Goal: Task Accomplishment & Management: Use online tool/utility

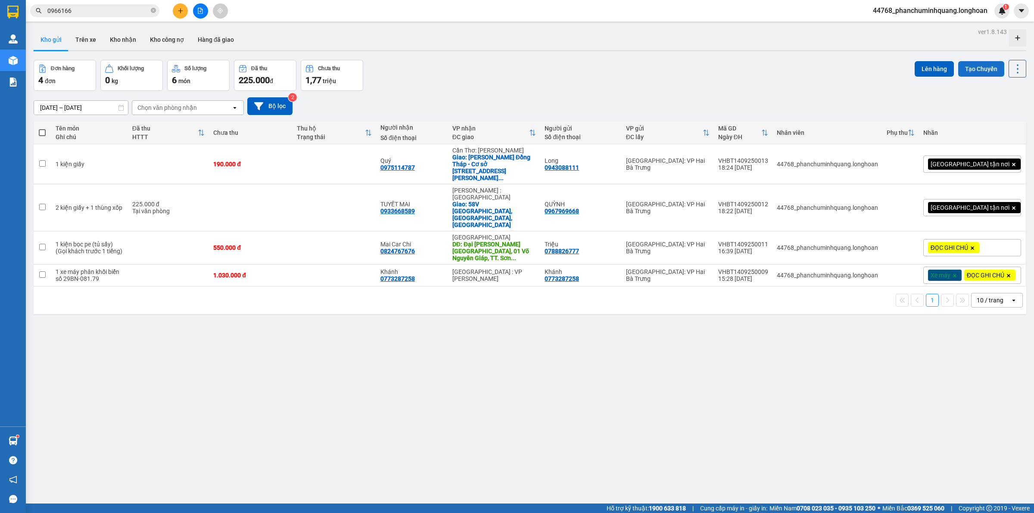
click at [981, 63] on button "Tạo Chuyến" at bounding box center [981, 69] width 46 height 16
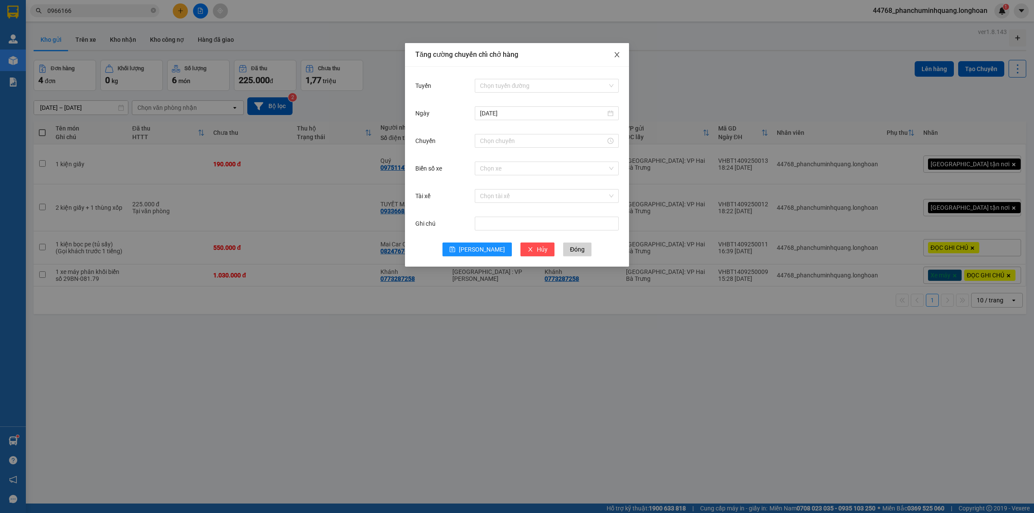
click at [621, 51] on span "Close" at bounding box center [617, 55] width 24 height 24
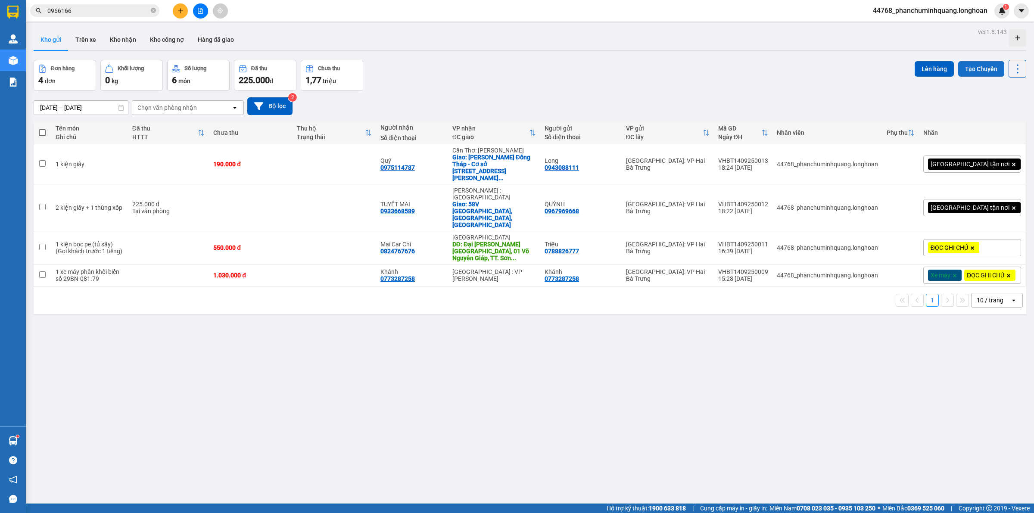
drag, startPoint x: 960, startPoint y: 72, endPoint x: 950, endPoint y: 70, distance: 9.3
click at [959, 72] on button "Tạo Chuyến" at bounding box center [981, 69] width 46 height 16
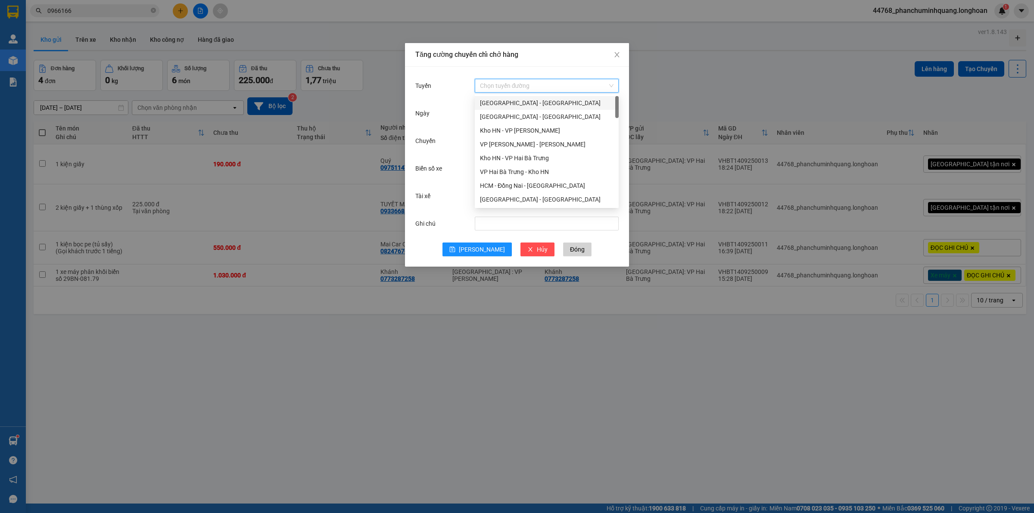
click at [545, 85] on input "Tuyến" at bounding box center [544, 85] width 128 height 13
click at [514, 173] on div "VP Hai Bà Trưng - Kho HN" at bounding box center [547, 171] width 134 height 9
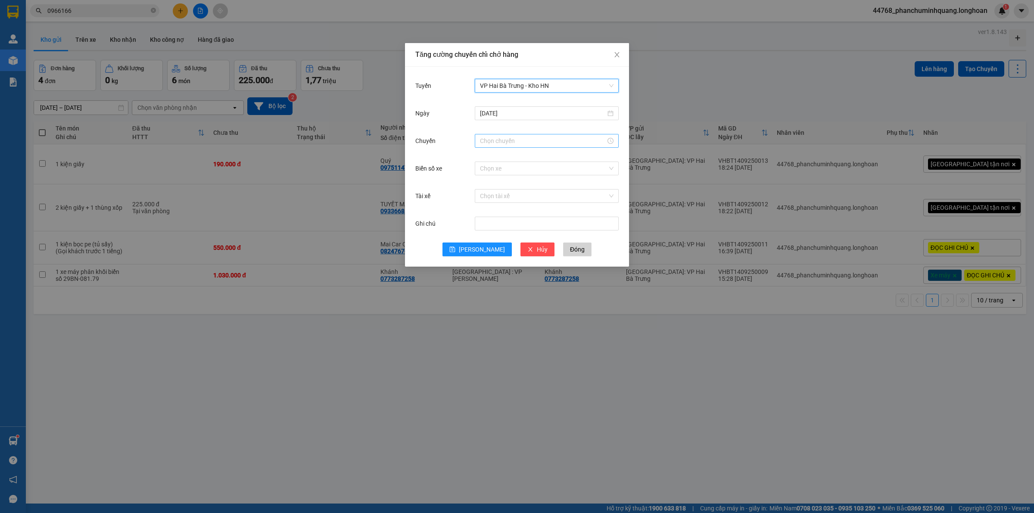
click at [509, 138] on input "Chuyến" at bounding box center [543, 140] width 126 height 9
click at [488, 254] on link "Bây giờ" at bounding box center [490, 257] width 20 height 7
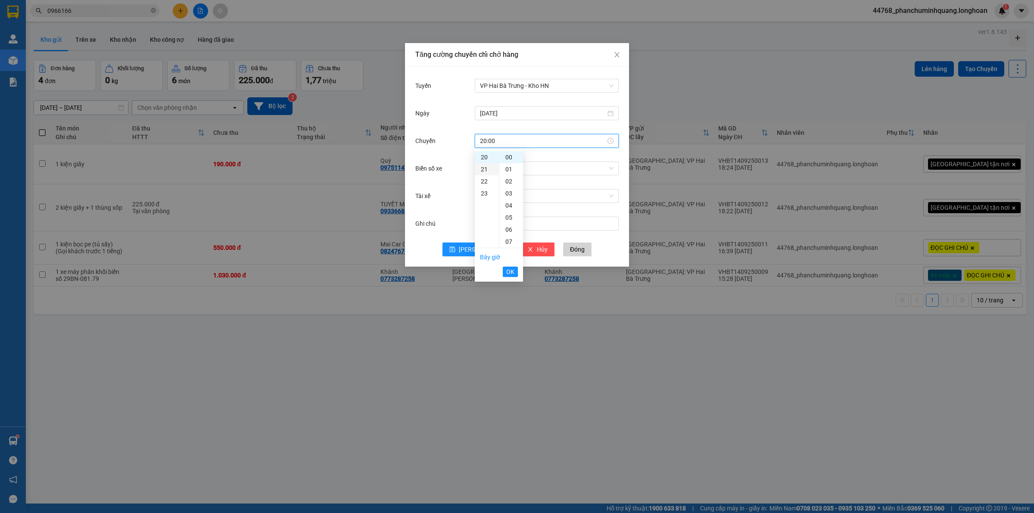
click at [489, 168] on div "21" at bounding box center [487, 169] width 24 height 12
click at [513, 270] on span "OK" at bounding box center [510, 271] width 8 height 9
type input "21:00"
click at [513, 171] on input "Biển số xe" at bounding box center [544, 168] width 128 height 13
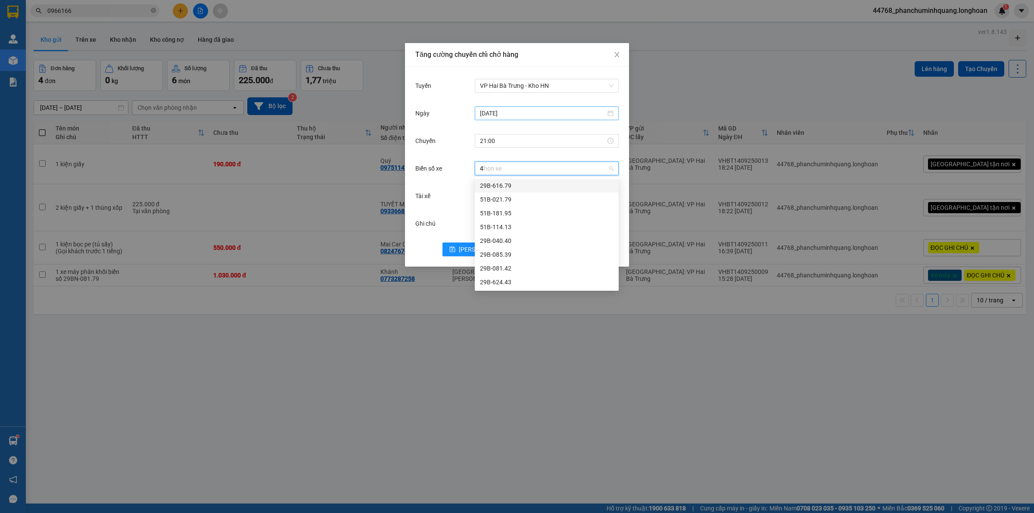
type input "44"
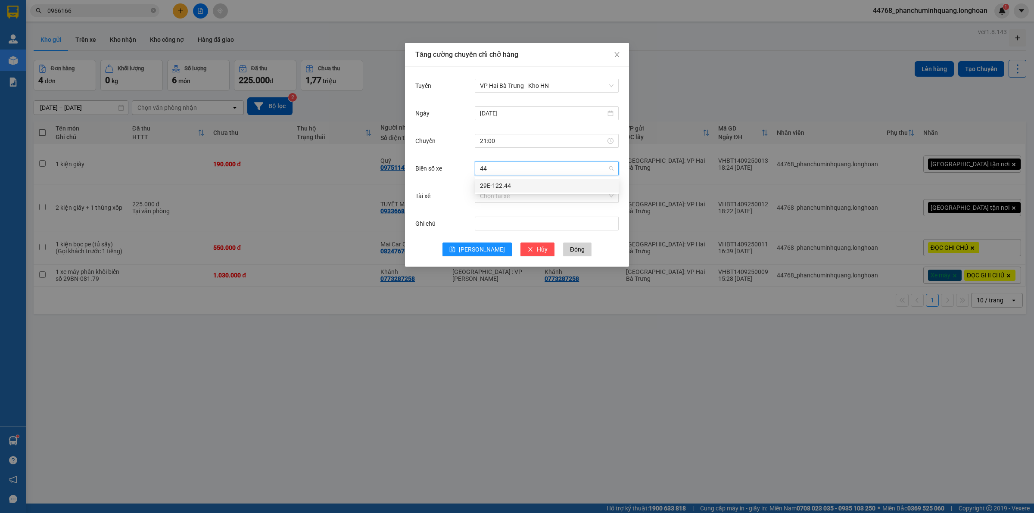
click at [506, 187] on div "29E-122.44" at bounding box center [547, 185] width 134 height 9
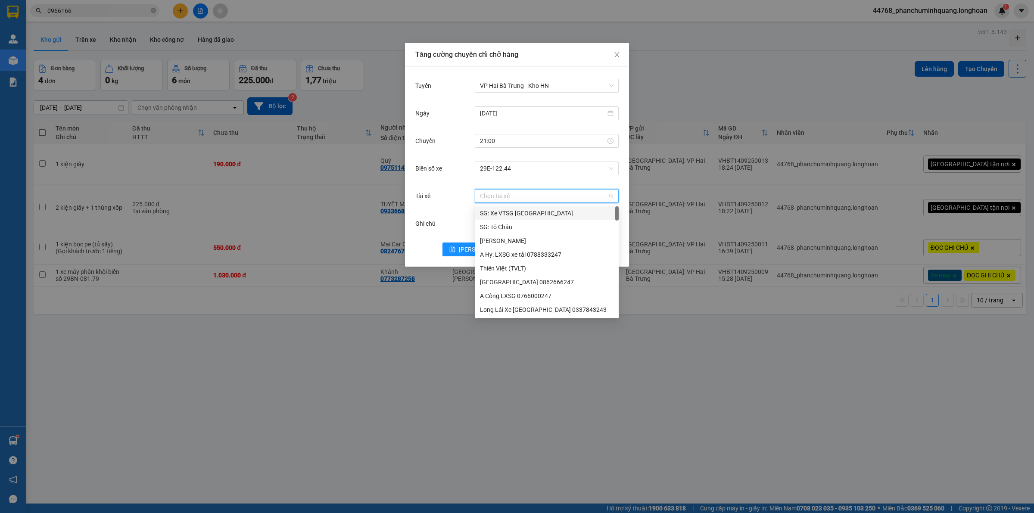
click at [508, 197] on input "Tài xế" at bounding box center [544, 196] width 128 height 13
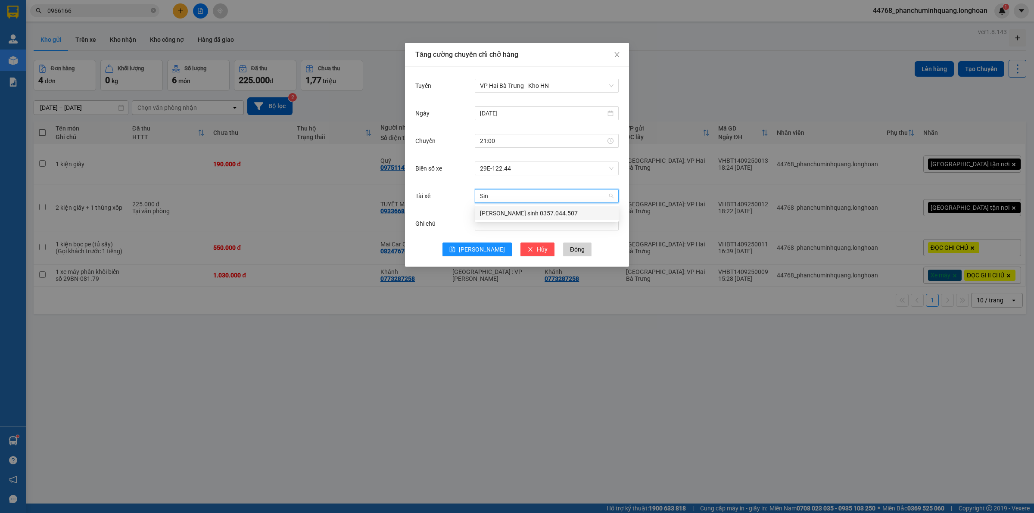
type input "Sinh"
click at [491, 217] on div "[PERSON_NAME] sinh 0357.044.507" at bounding box center [547, 213] width 134 height 9
click at [481, 248] on span "[PERSON_NAME]" at bounding box center [482, 249] width 46 height 9
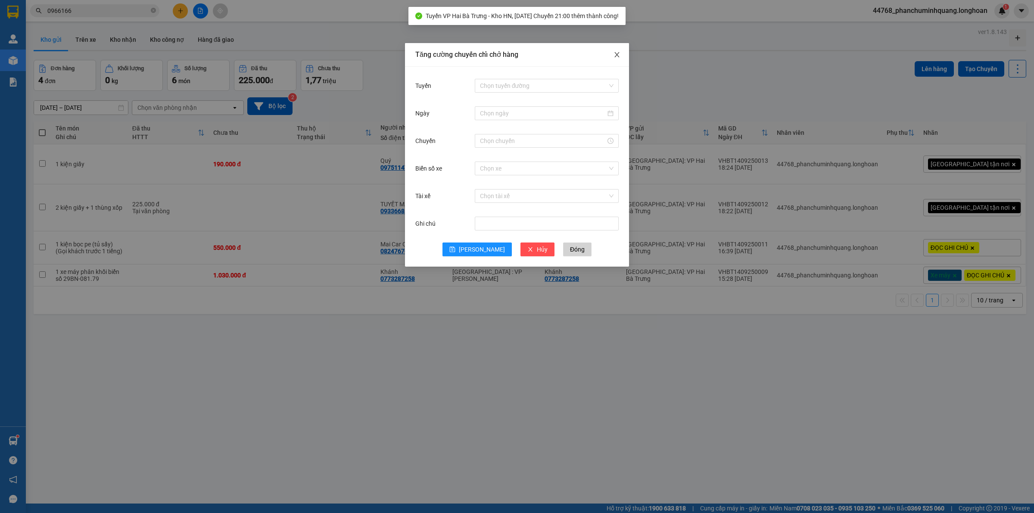
click at [619, 54] on icon "close" at bounding box center [617, 54] width 7 height 7
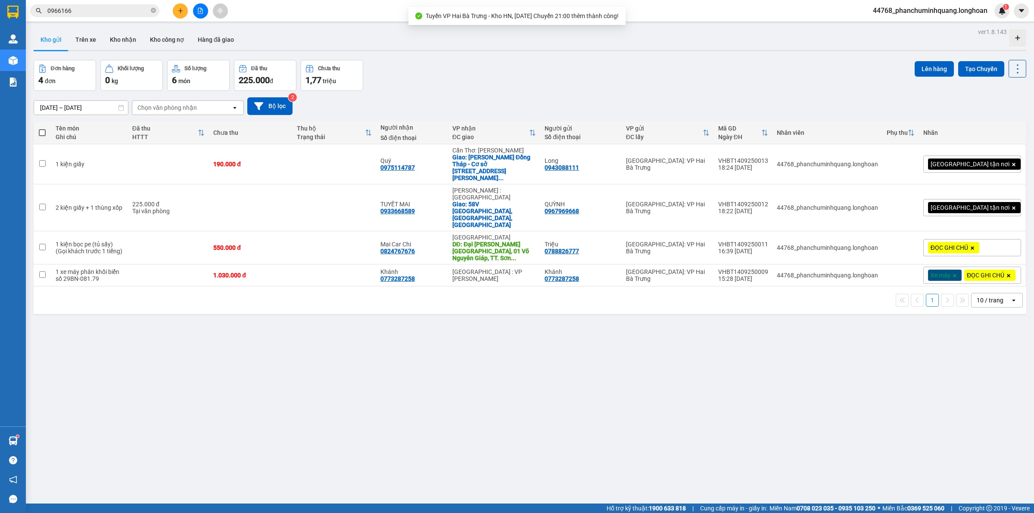
click at [45, 131] on span at bounding box center [42, 132] width 7 height 7
click at [42, 128] on input "checkbox" at bounding box center [42, 128] width 0 height 0
checkbox input "true"
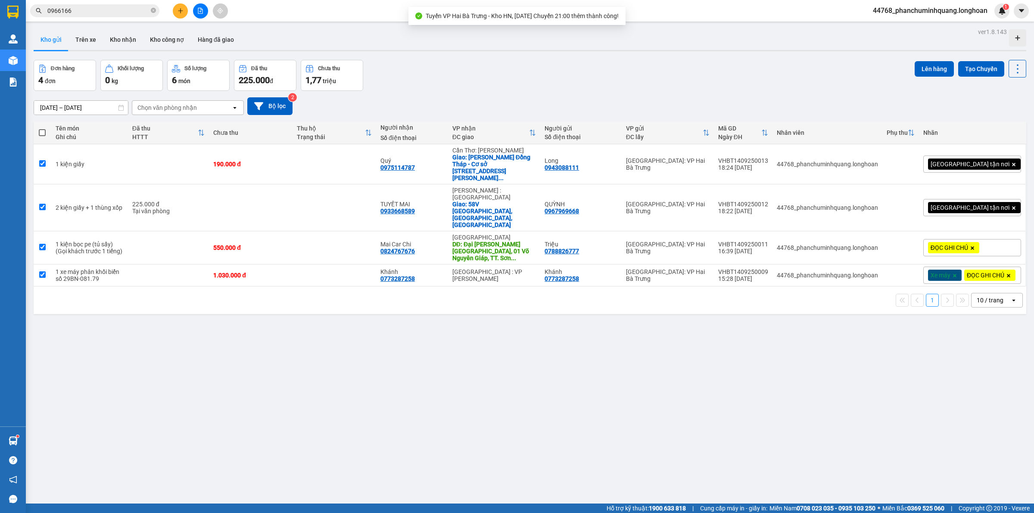
checkbox input "true"
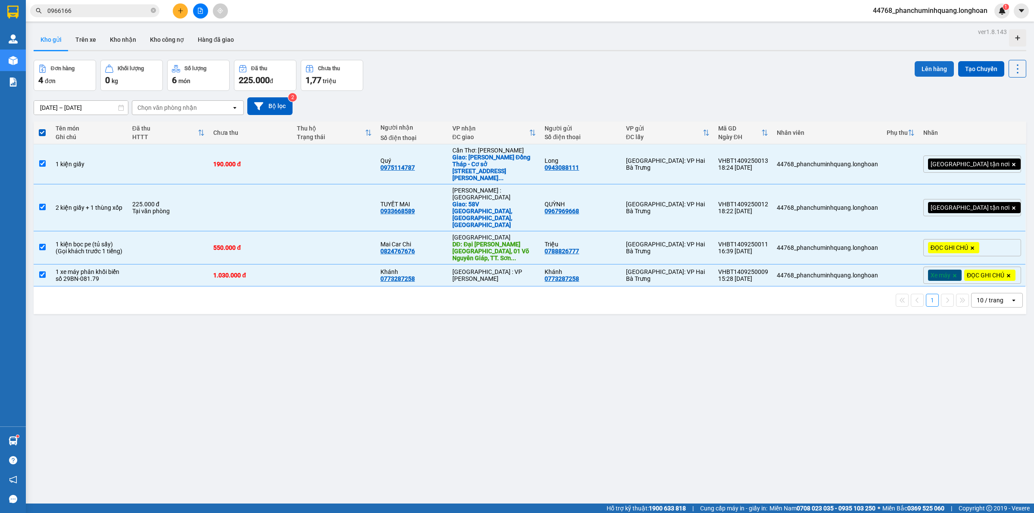
click at [921, 68] on button "Lên hàng" at bounding box center [934, 69] width 39 height 16
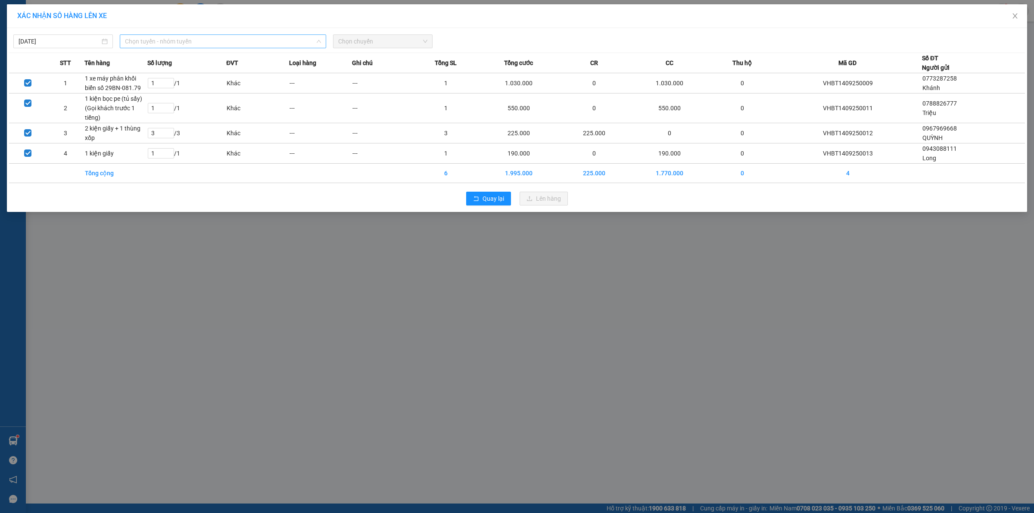
click at [285, 43] on span "Chọn tuyến - nhóm tuyến" at bounding box center [223, 41] width 196 height 13
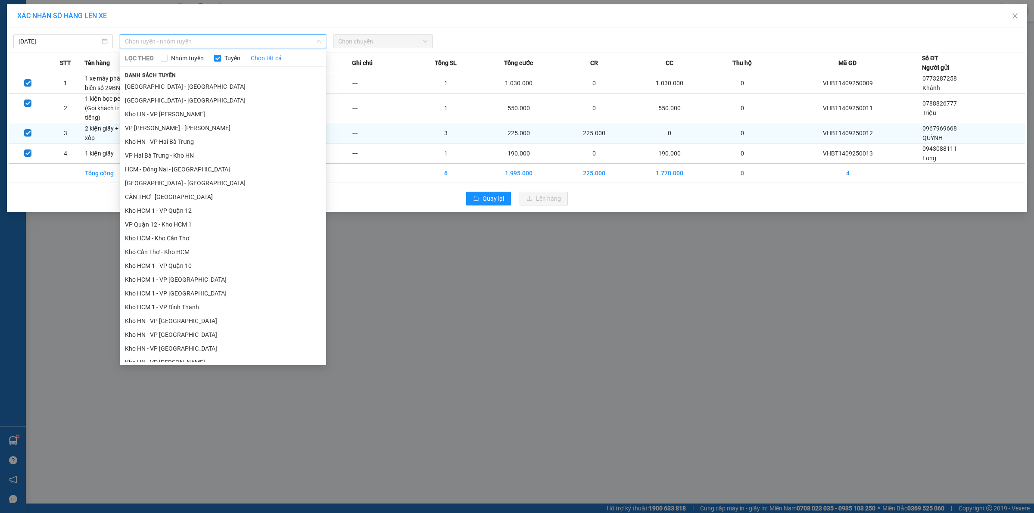
drag, startPoint x: 178, startPoint y: 152, endPoint x: 304, endPoint y: 127, distance: 128.7
click at [178, 153] on li "VP Hai Bà Trưng - Kho HN" at bounding box center [223, 156] width 206 height 14
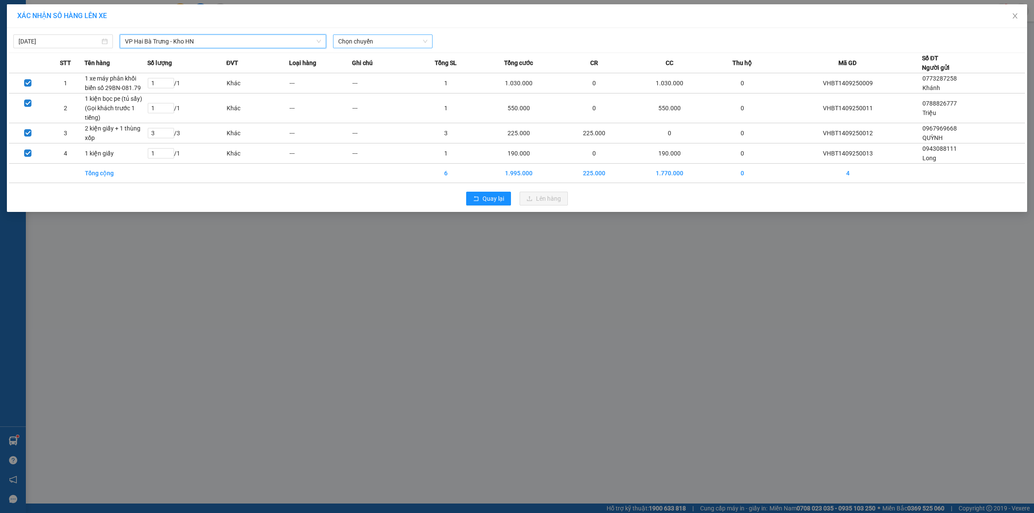
click at [382, 43] on span "Chọn chuyến" at bounding box center [382, 41] width 89 height 13
click at [367, 87] on div "21:00 (TC) - 29E-122.44" at bounding box center [371, 85] width 67 height 9
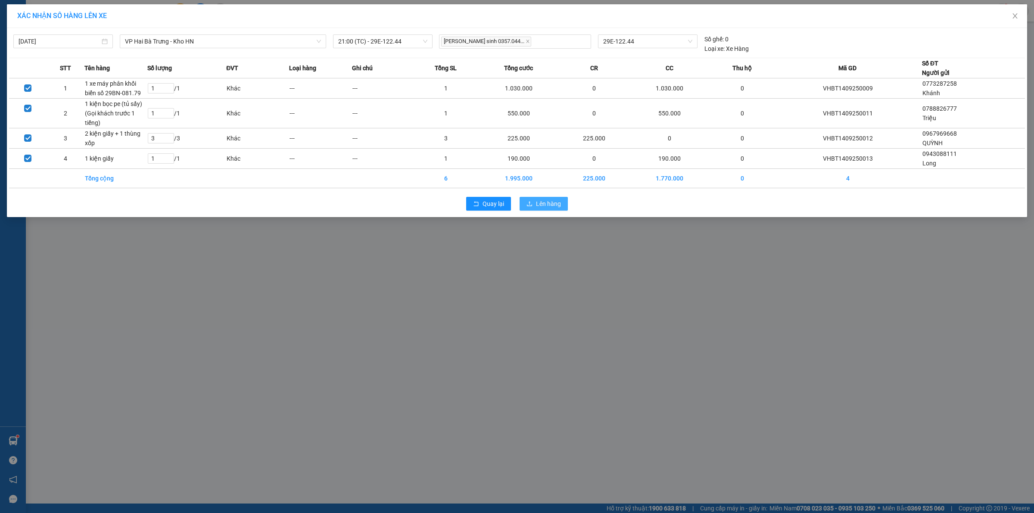
click at [551, 208] on span "Lên hàng" at bounding box center [548, 203] width 25 height 9
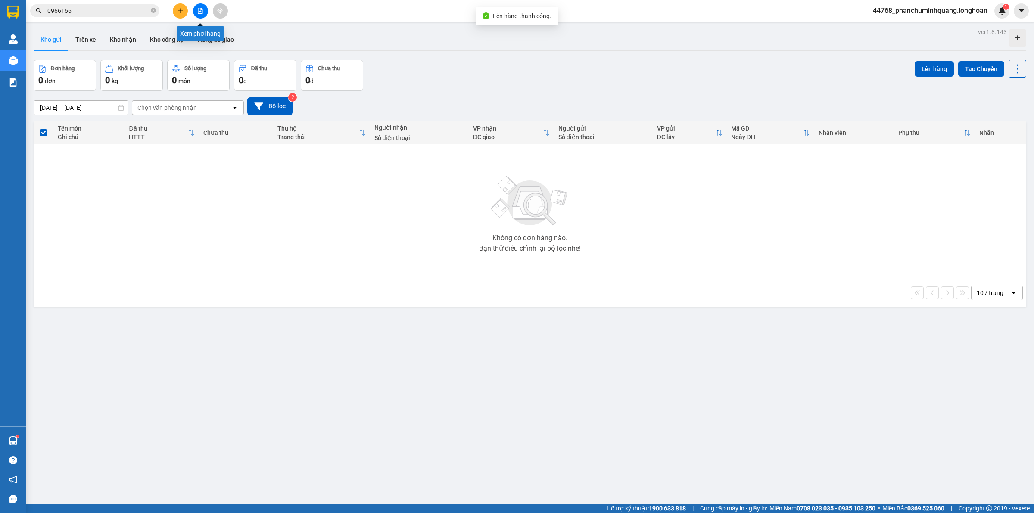
click at [200, 12] on icon "file-add" at bounding box center [200, 11] width 6 height 6
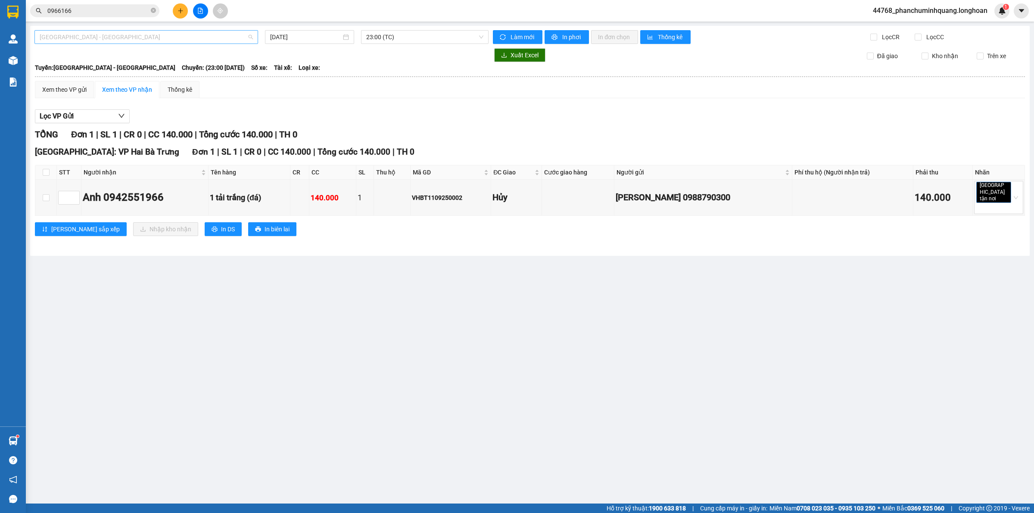
click at [209, 37] on span "[GEOGRAPHIC_DATA] - [GEOGRAPHIC_DATA]" at bounding box center [146, 37] width 213 height 13
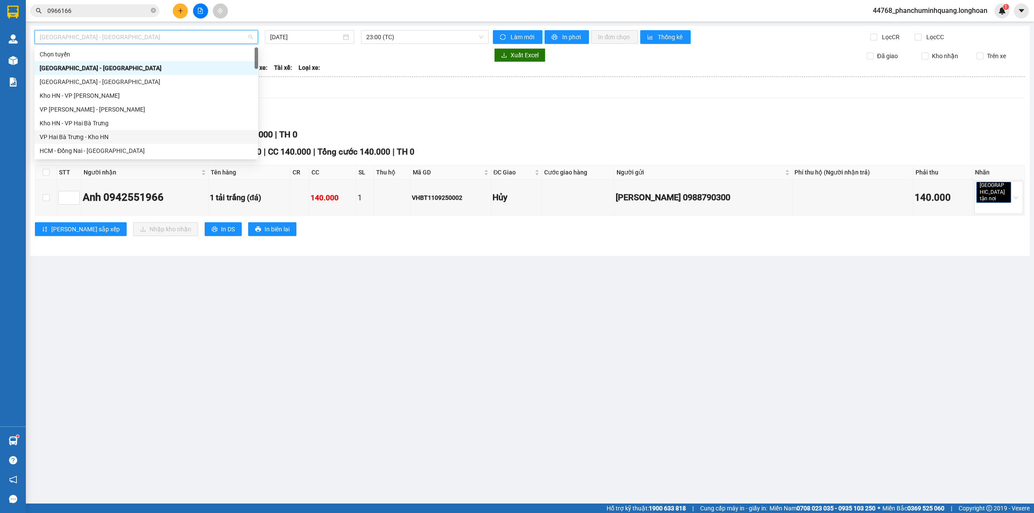
click at [103, 132] on div "VP Hai Bà Trưng - Kho HN" at bounding box center [146, 136] width 213 height 9
type input "[DATE]"
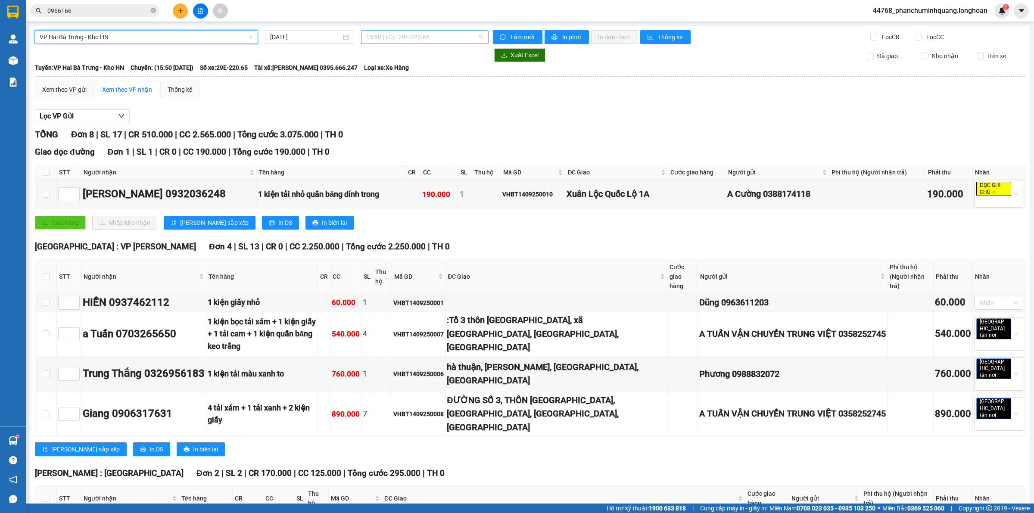
click at [459, 40] on span "15:50 (TC) - 29E-220.65" at bounding box center [424, 37] width 117 height 13
click at [417, 82] on div "21:00 (TC) - 29E-122.44" at bounding box center [397, 81] width 67 height 9
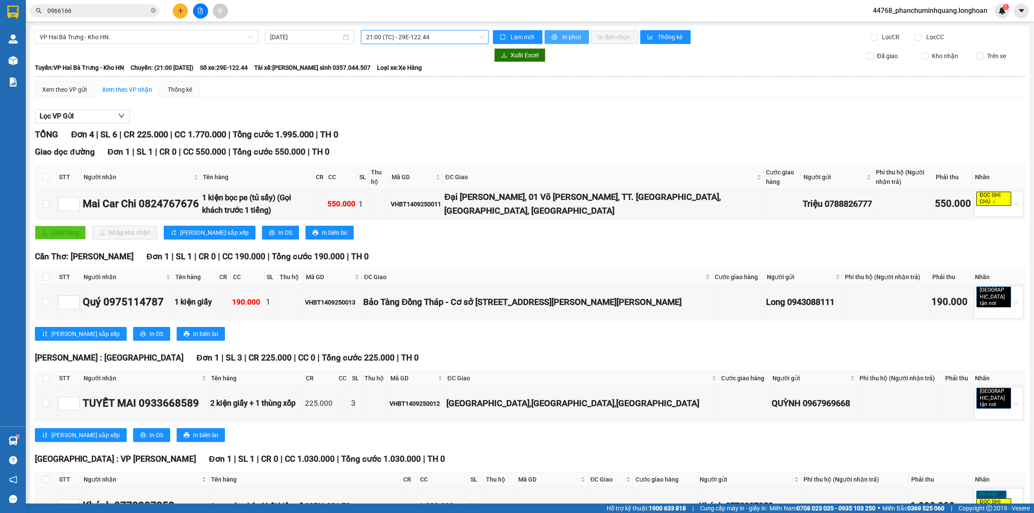
click at [562, 32] on span "In phơi" at bounding box center [572, 36] width 20 height 9
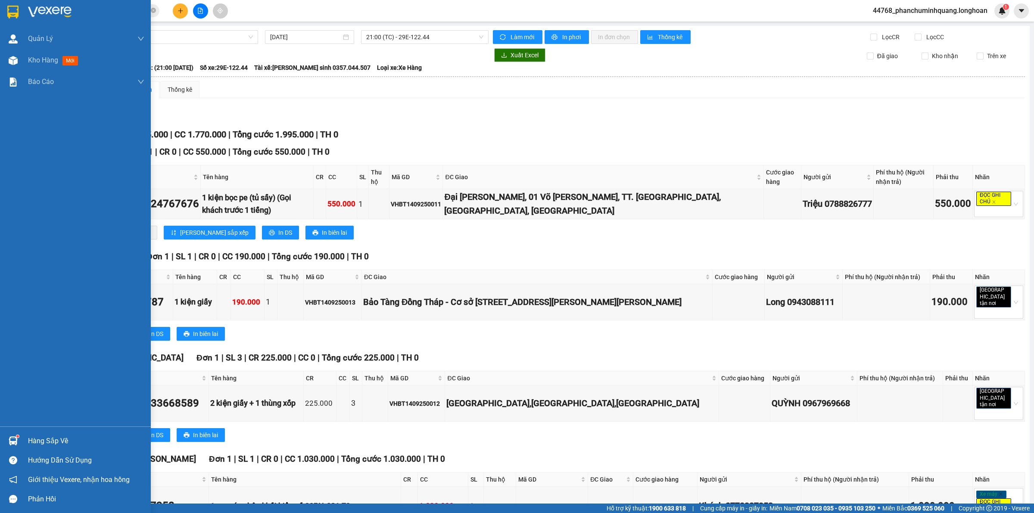
click at [11, 13] on img at bounding box center [12, 12] width 11 height 13
